Goal: Information Seeking & Learning: Learn about a topic

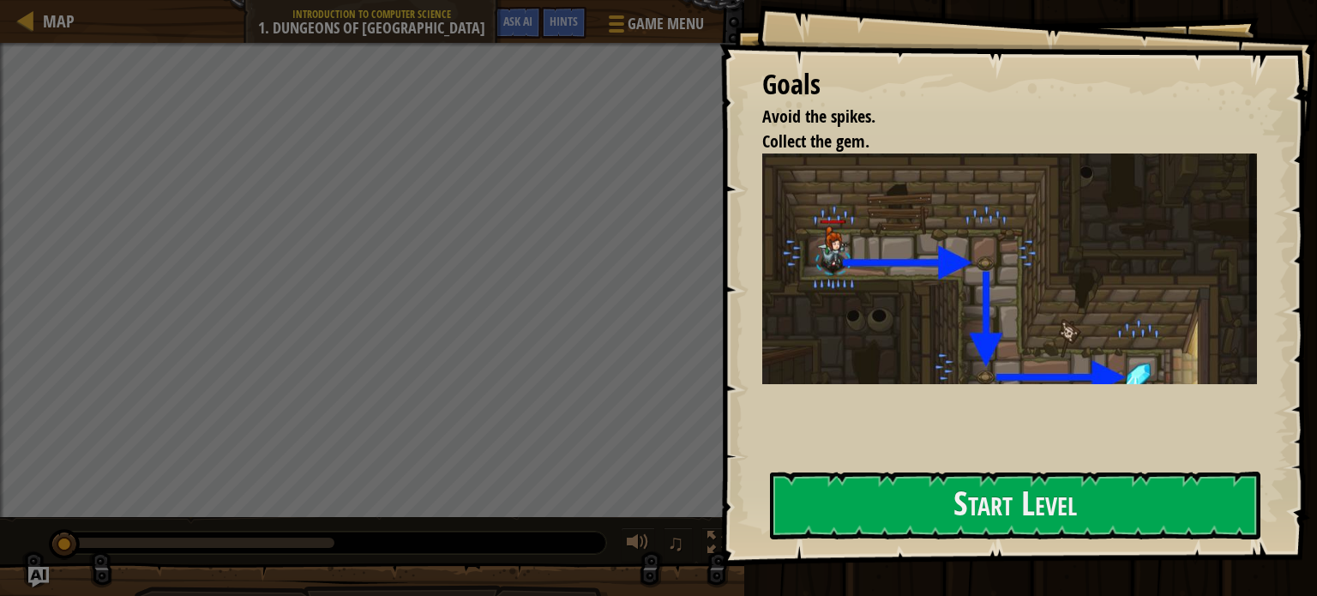
click at [1003, 541] on div "Goals Avoid the spikes. Collect the gem. Guide your hero by writing a program w…" at bounding box center [1019, 283] width 598 height 566
click at [971, 523] on button "Start Level" at bounding box center [1015, 506] width 491 height 68
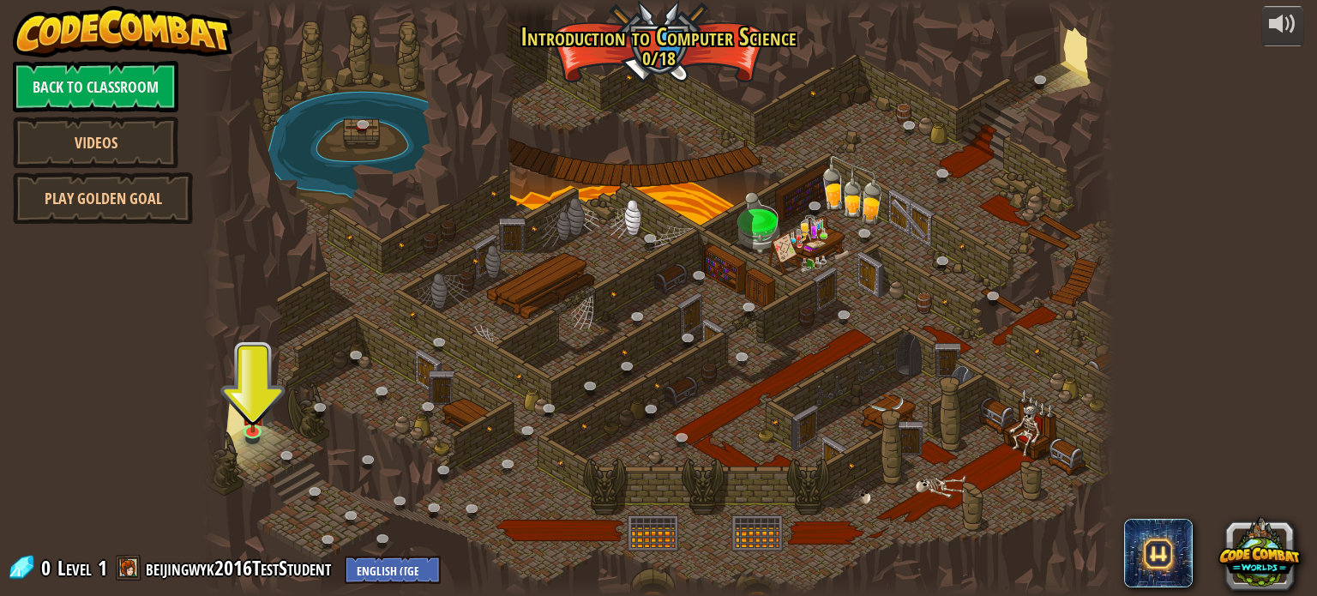
click at [123, 156] on link "Videos" at bounding box center [96, 142] width 166 height 51
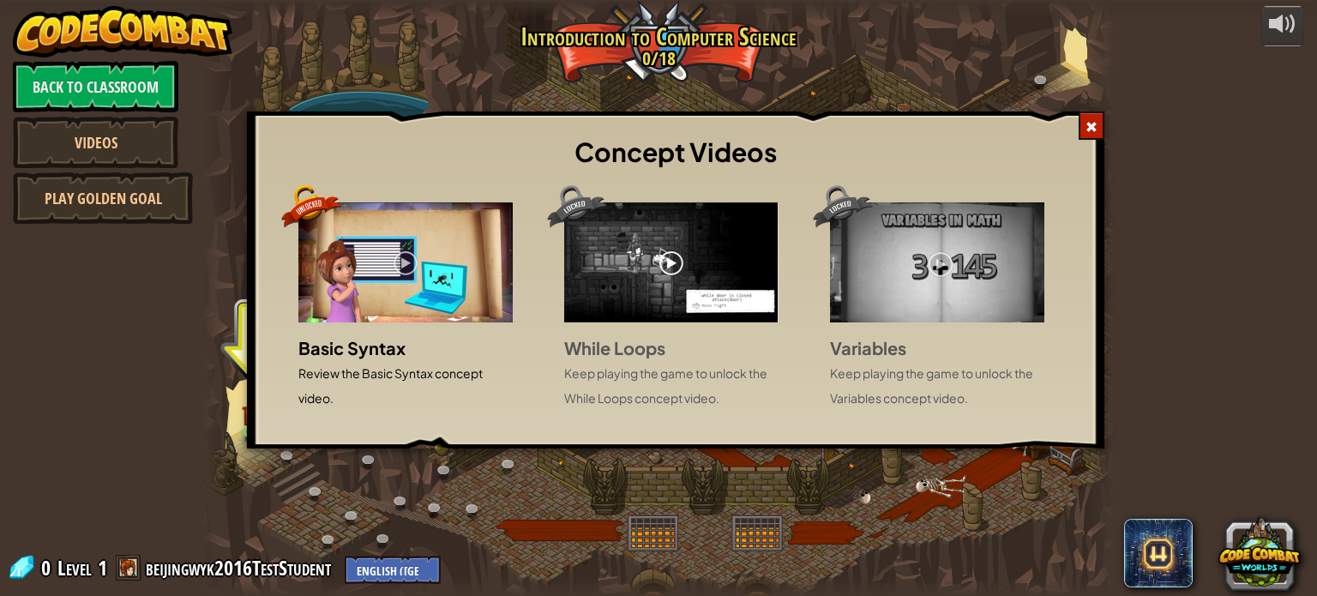
click at [1089, 130] on span at bounding box center [1092, 127] width 12 height 12
